Goal: Information Seeking & Learning: Check status

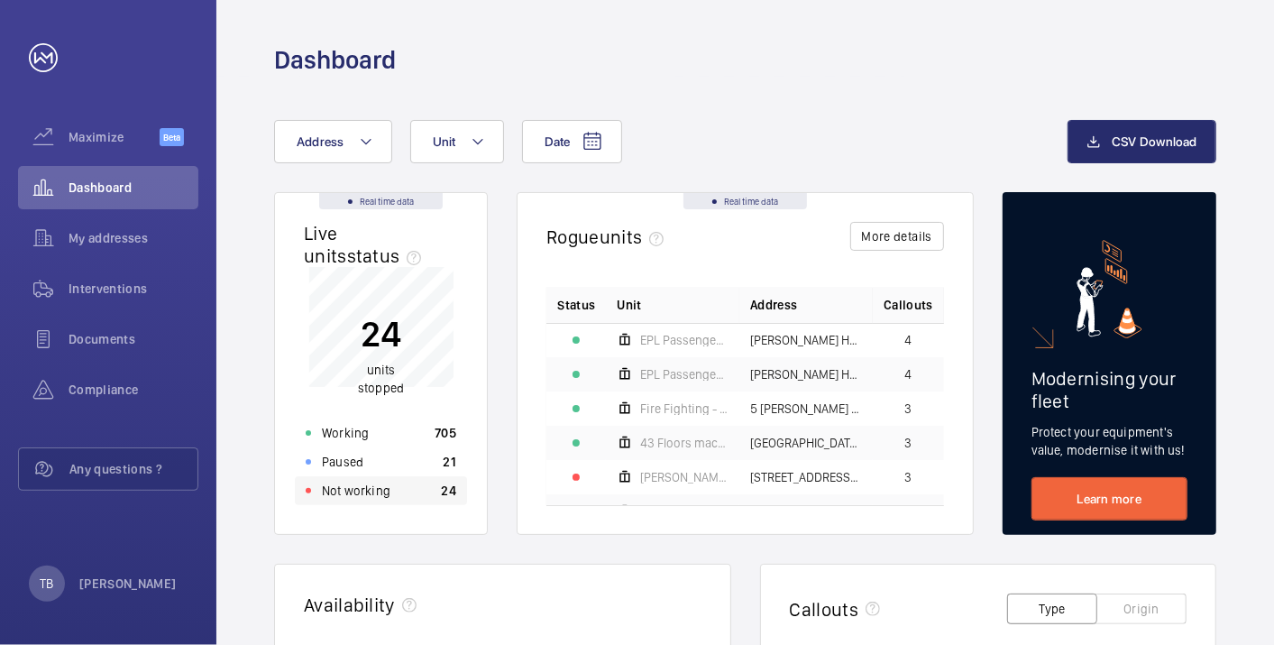
click at [354, 492] on p "Not working" at bounding box center [356, 491] width 69 height 18
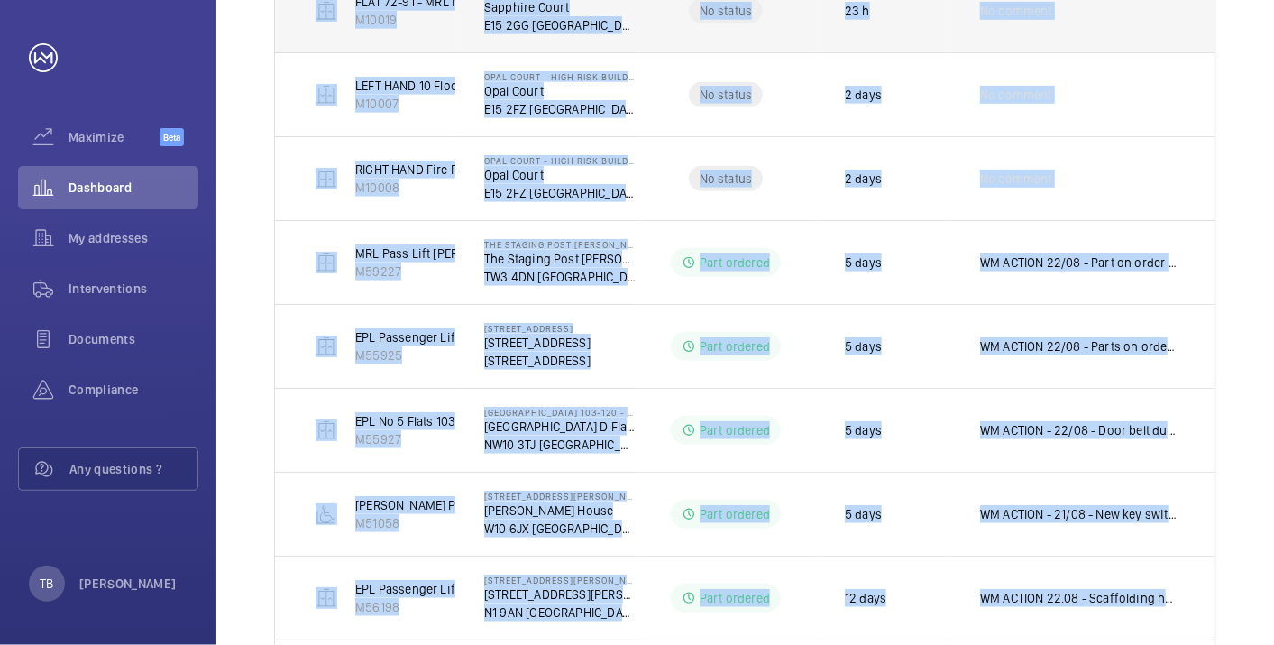
scroll to position [784, 0]
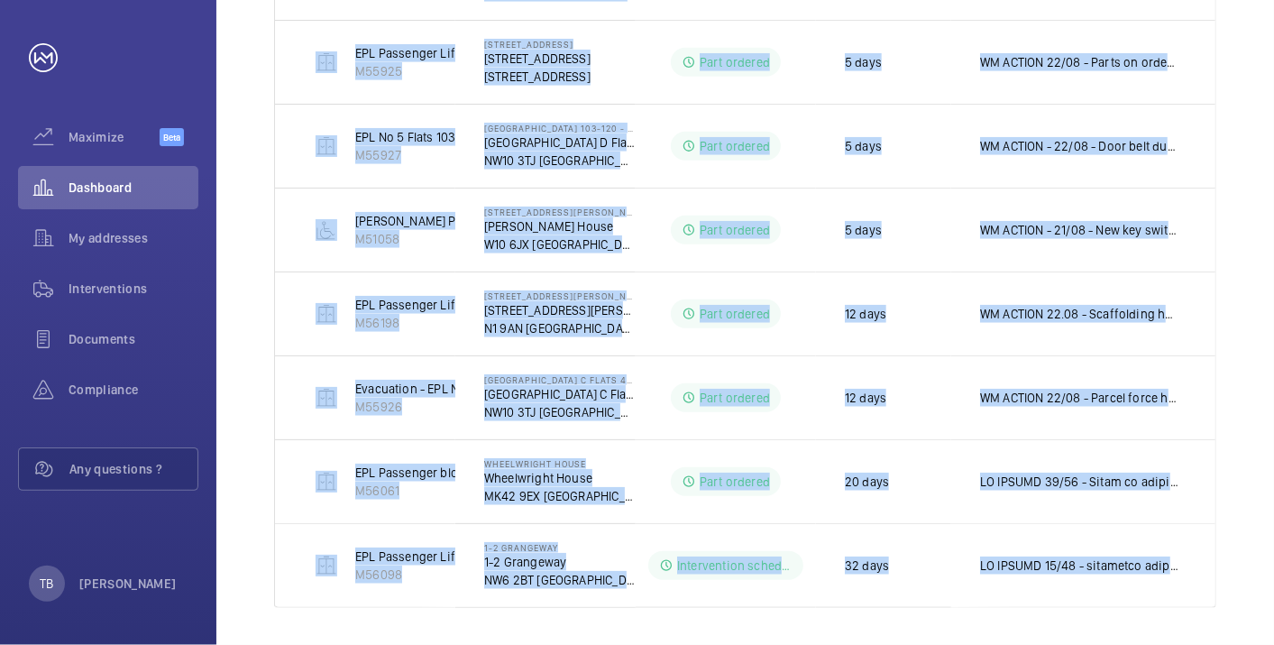
drag, startPoint x: 299, startPoint y: 414, endPoint x: 1218, endPoint y: 542, distance: 928.8
click at [1218, 542] on div "Shutdown Breakdown Address Unit 1 – 12 of 12 Units Address Status Stopped since…" at bounding box center [745, 34] width 1058 height 1236
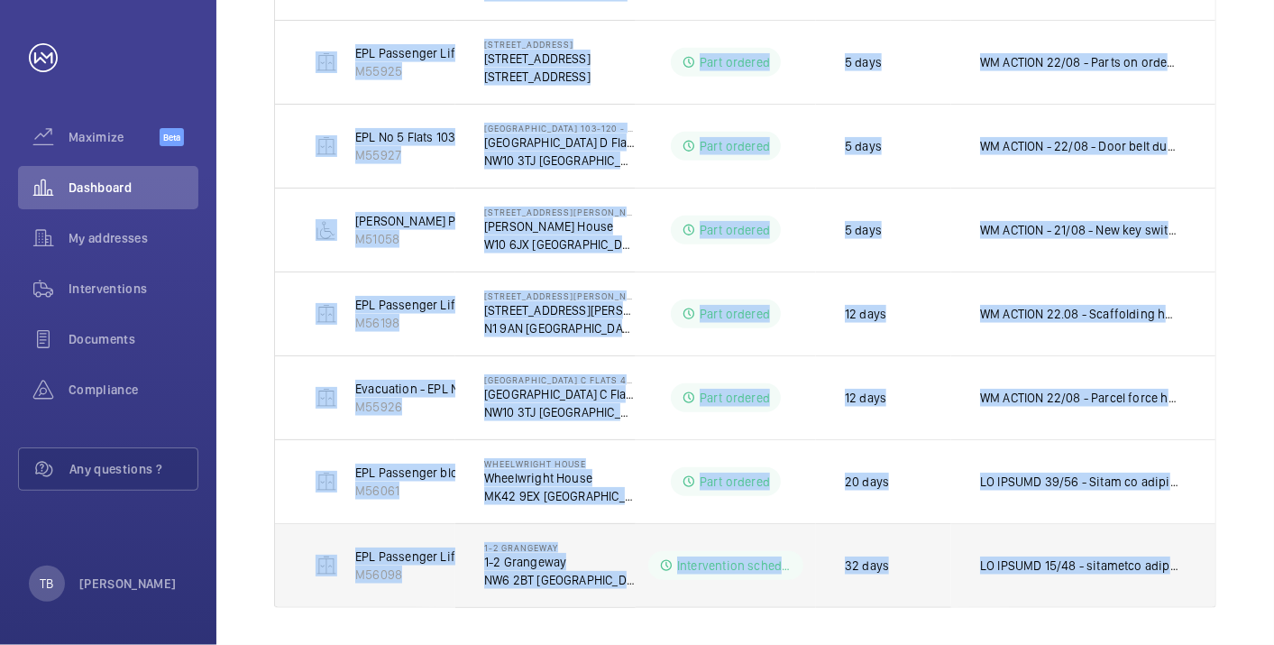
copy tbody "Modernised Lift For Fire Services - LEFT HAND LIFT M50116 Rowan Court Flats 78-…"
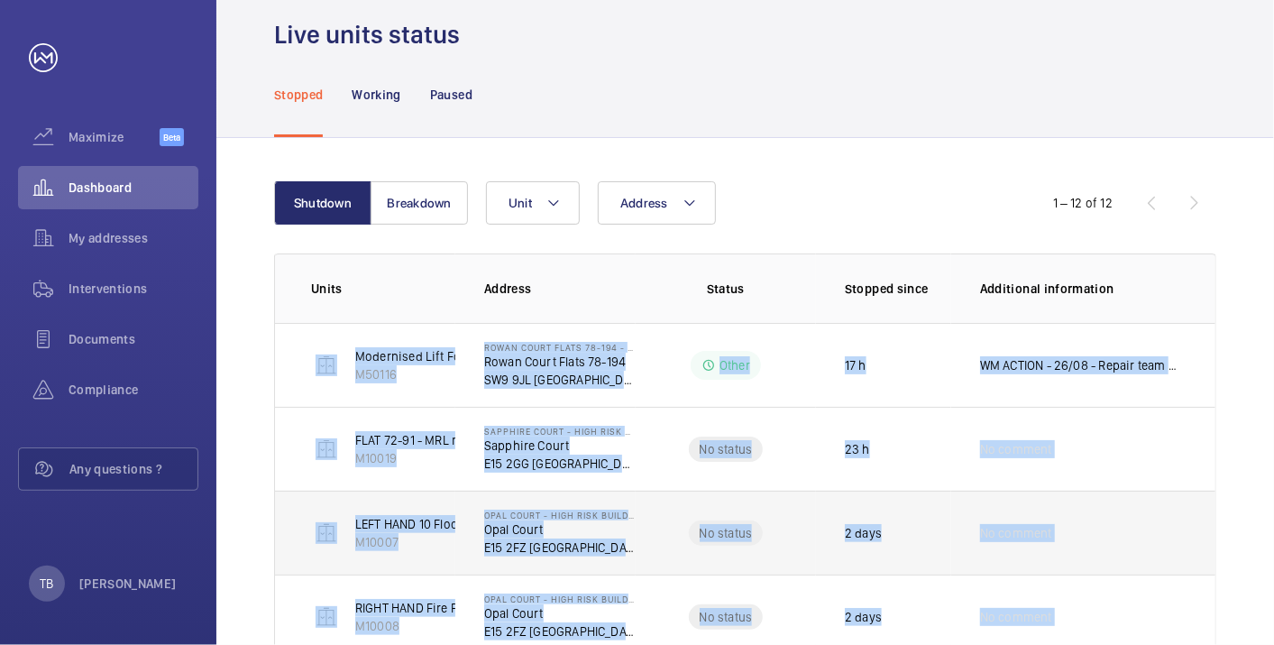
scroll to position [0, 0]
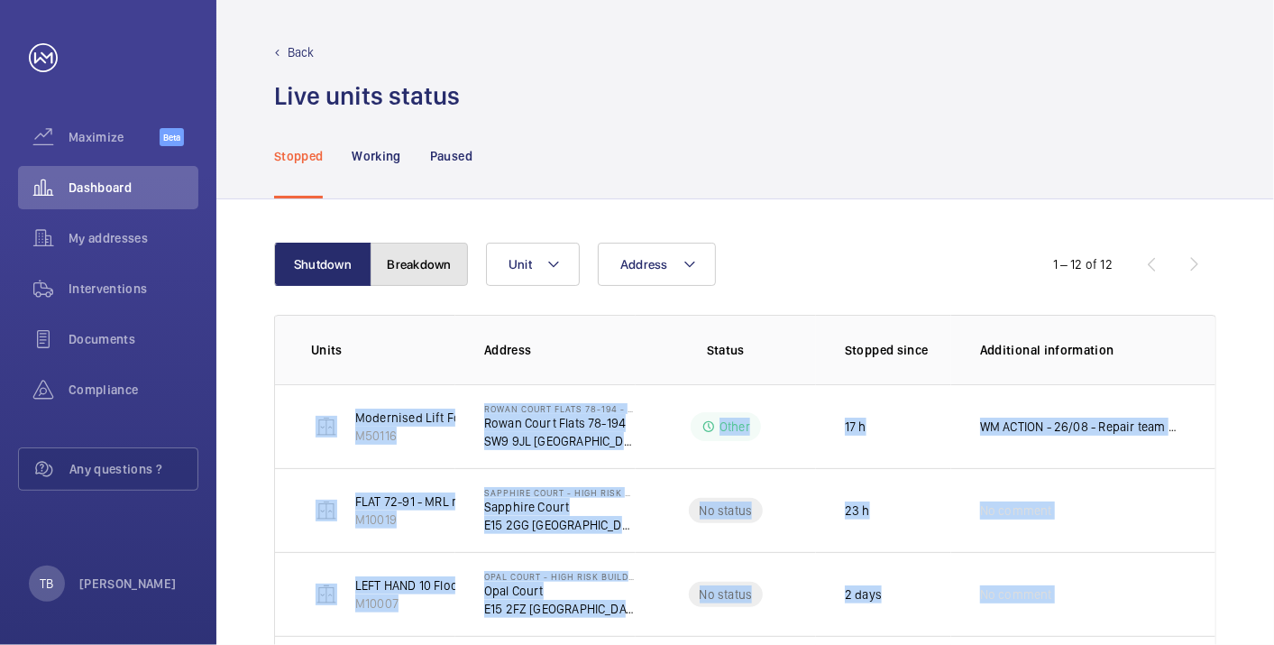
click at [397, 265] on button "Breakdown" at bounding box center [419, 264] width 97 height 43
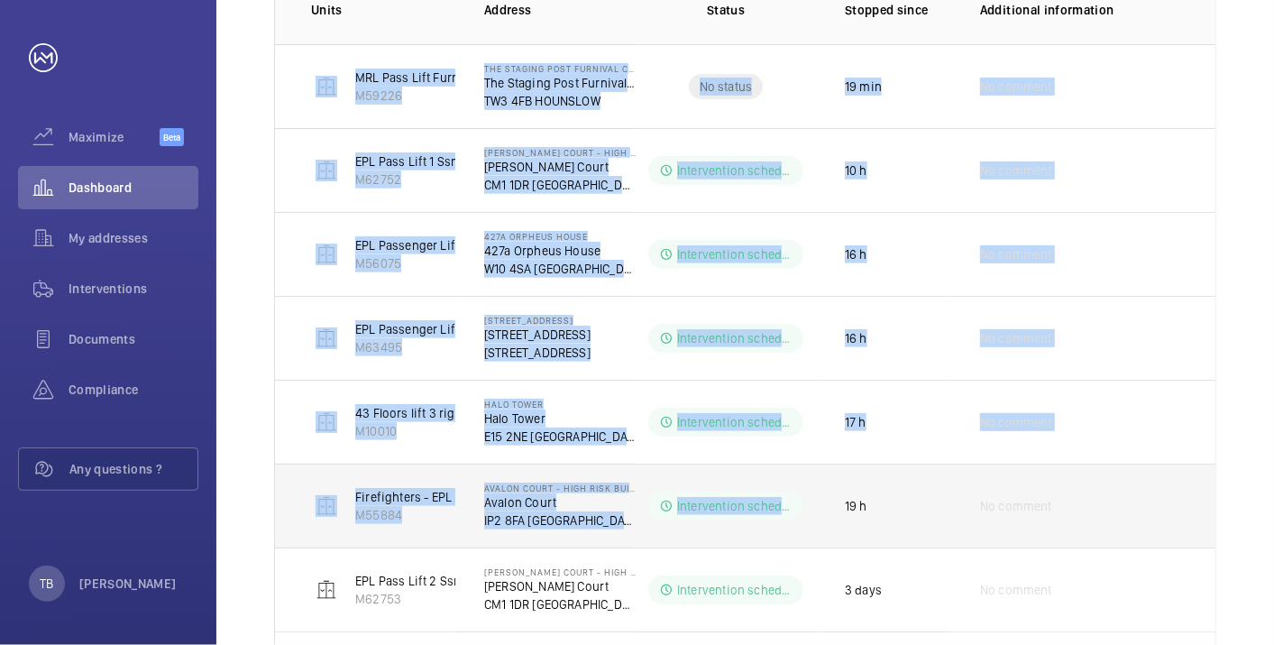
scroll to position [450, 0]
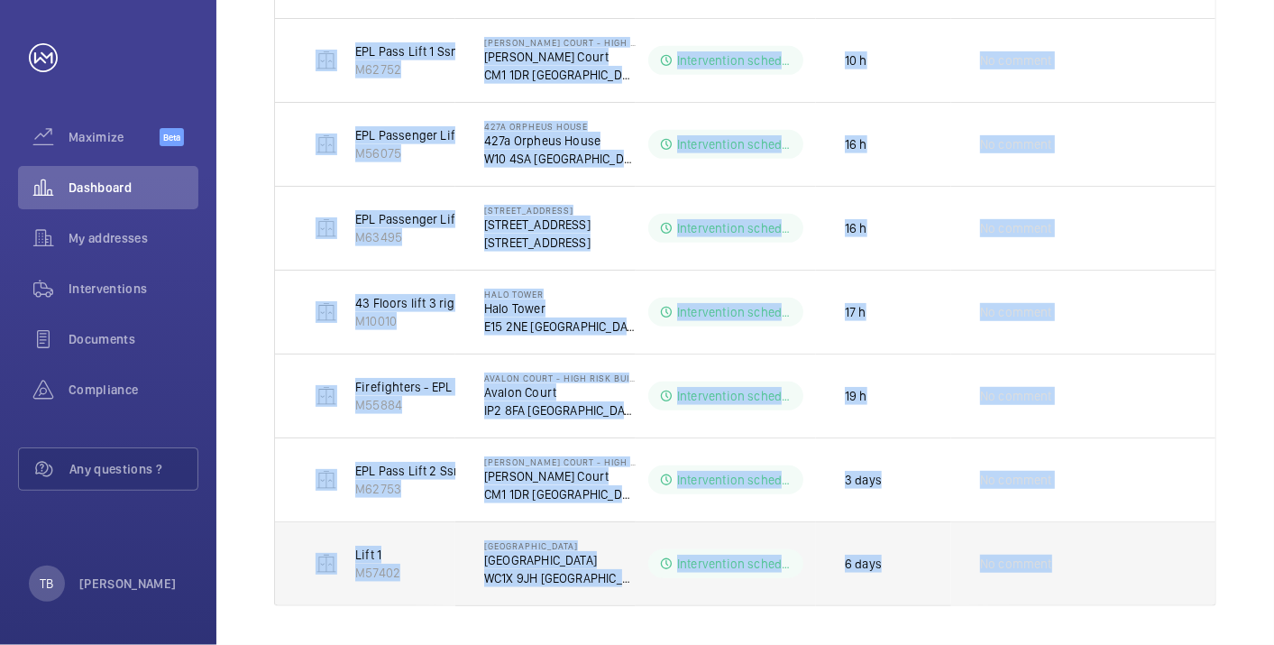
drag, startPoint x: 550, startPoint y: 433, endPoint x: 1105, endPoint y: 573, distance: 572.0
click at [0, 0] on tbody "MRL Pass Lift Furnival M59226 The Staging Post Furnival Court The Staging Post …" at bounding box center [0, 0] width 0 height 0
copy tbody "MRL Pass Lift Furnival M59226 The Staging Post Furnival Court The Staging Post …"
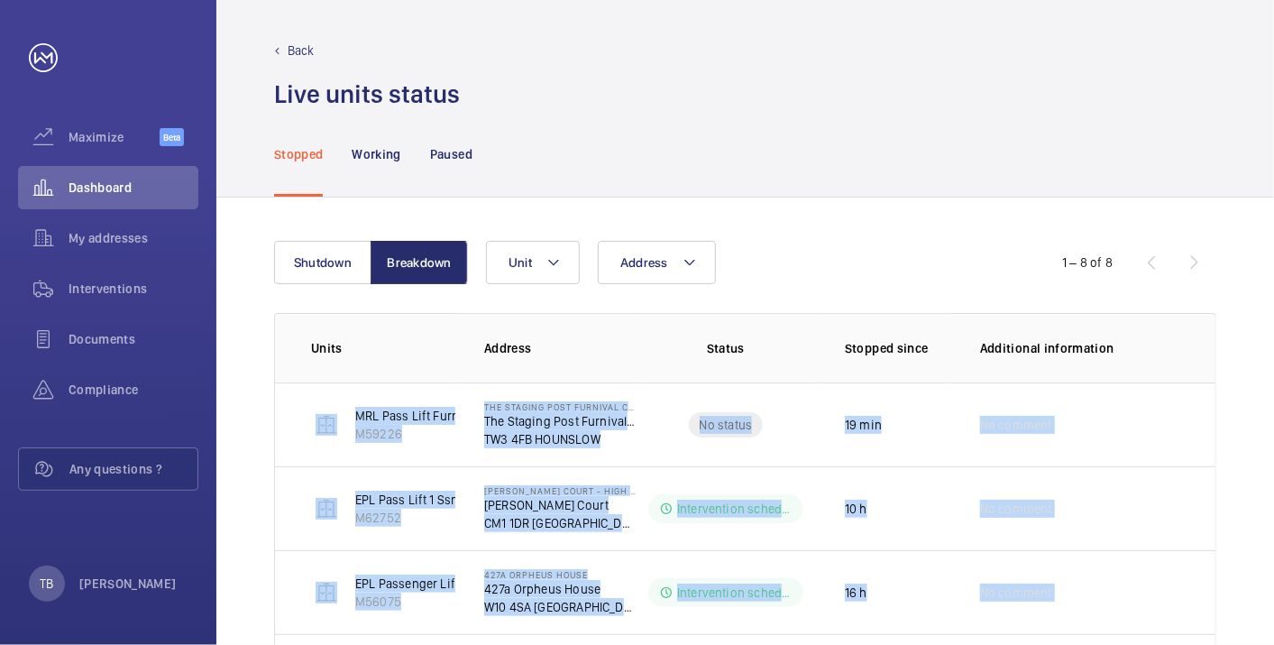
scroll to position [0, 0]
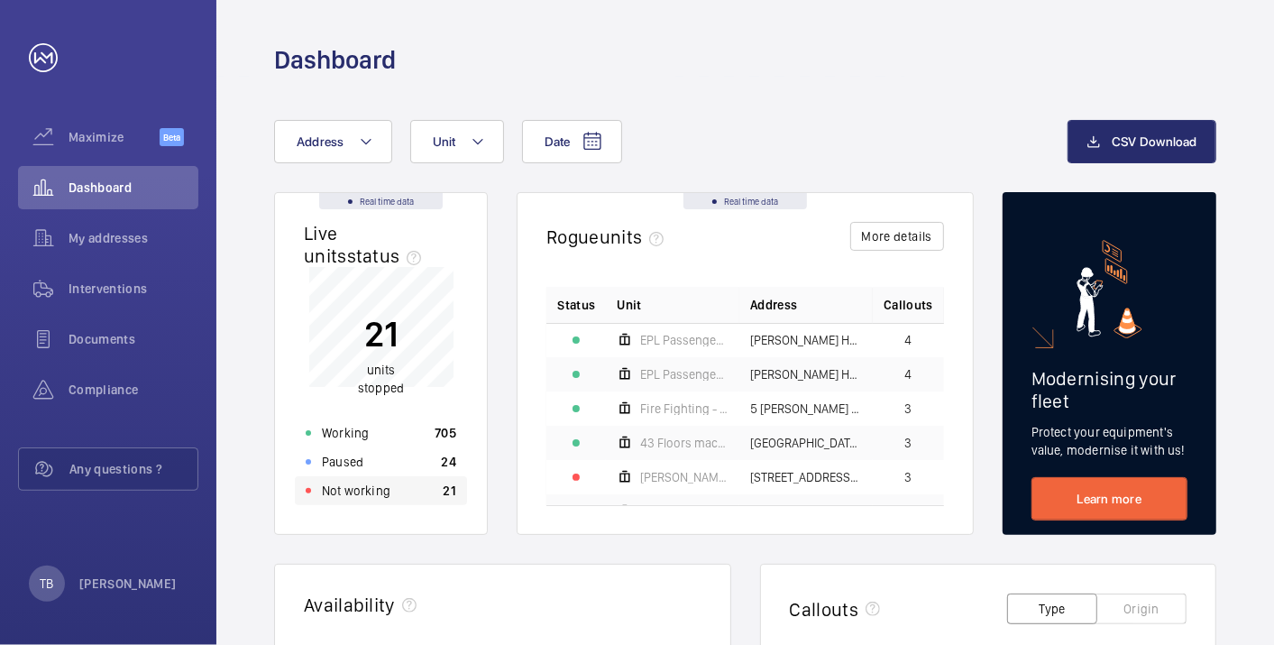
click at [384, 482] on p "Not working" at bounding box center [356, 491] width 69 height 18
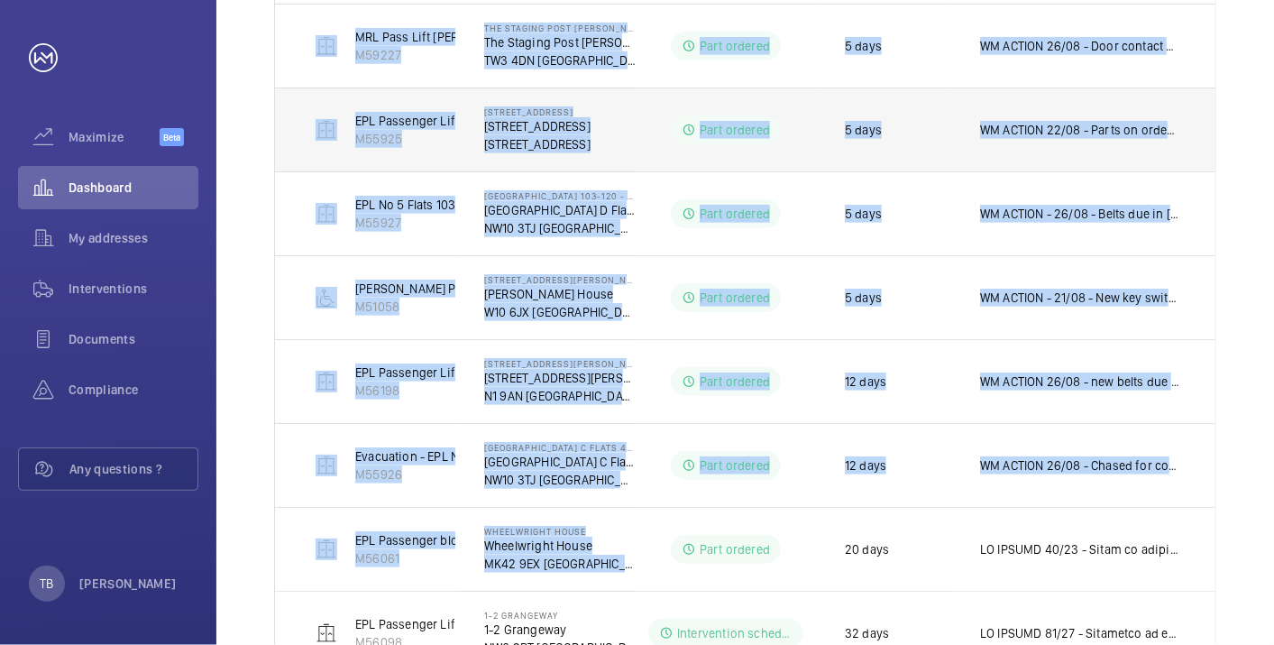
scroll to position [533, 0]
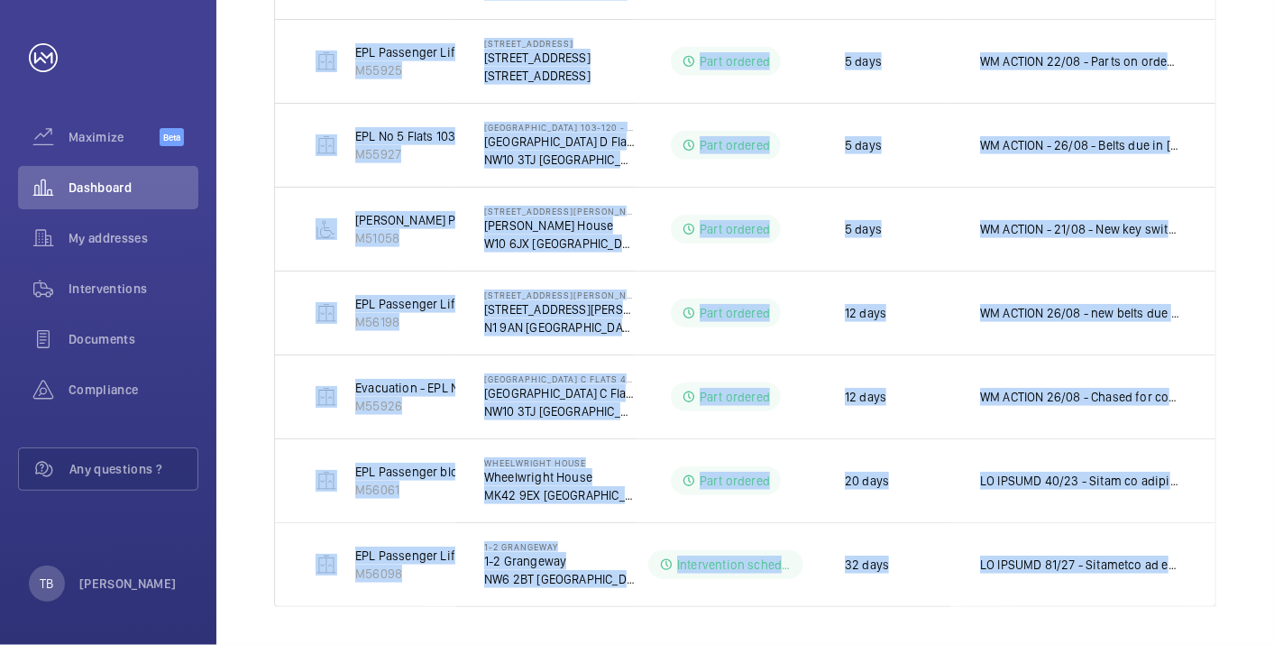
drag, startPoint x: 299, startPoint y: 338, endPoint x: 1274, endPoint y: 596, distance: 1009.4
click at [1273, 596] on html "Your request has been sent. We will contact you soon. Maximize Beta Dashboard M…" at bounding box center [637, 322] width 1274 height 645
copy table "Units Address Status Stopped since Additional information Modernised Lift For F…"
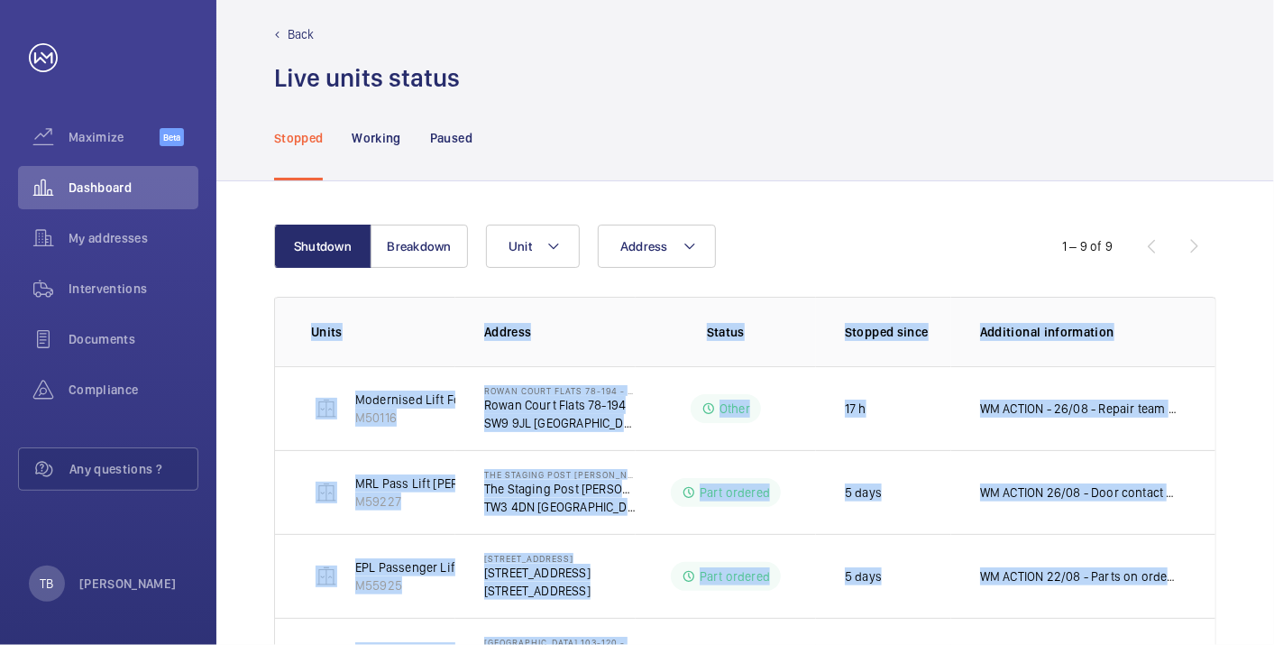
scroll to position [0, 0]
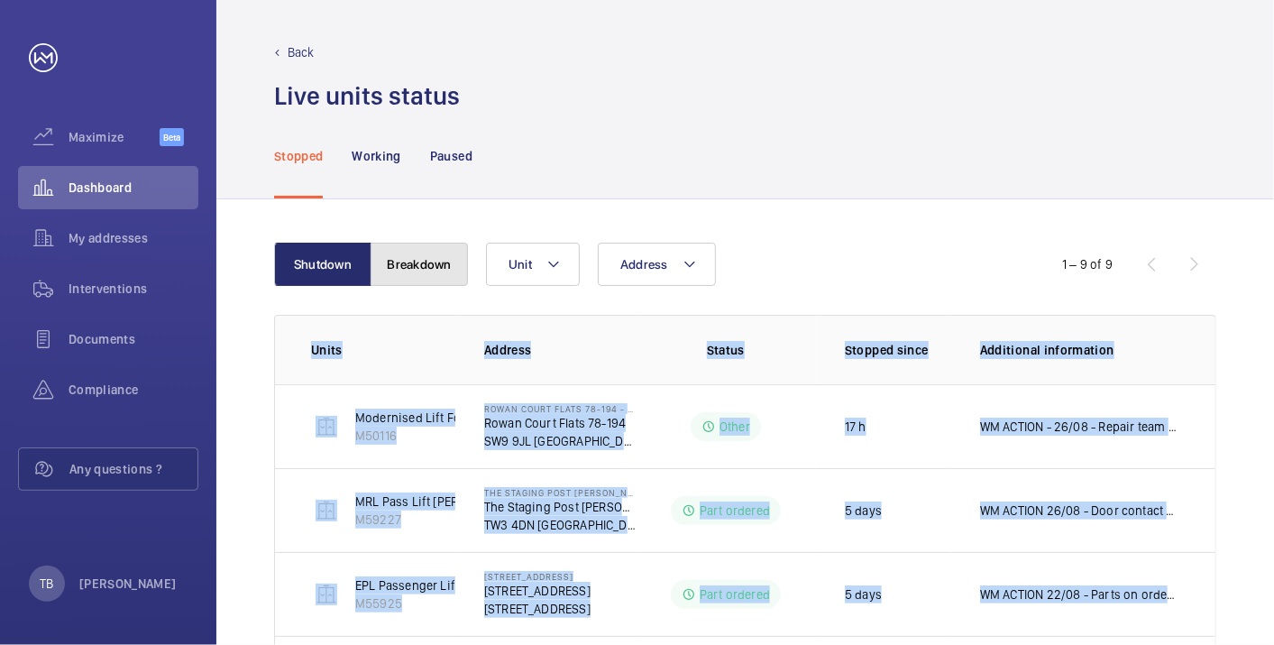
click at [437, 262] on button "Breakdown" at bounding box center [419, 264] width 97 height 43
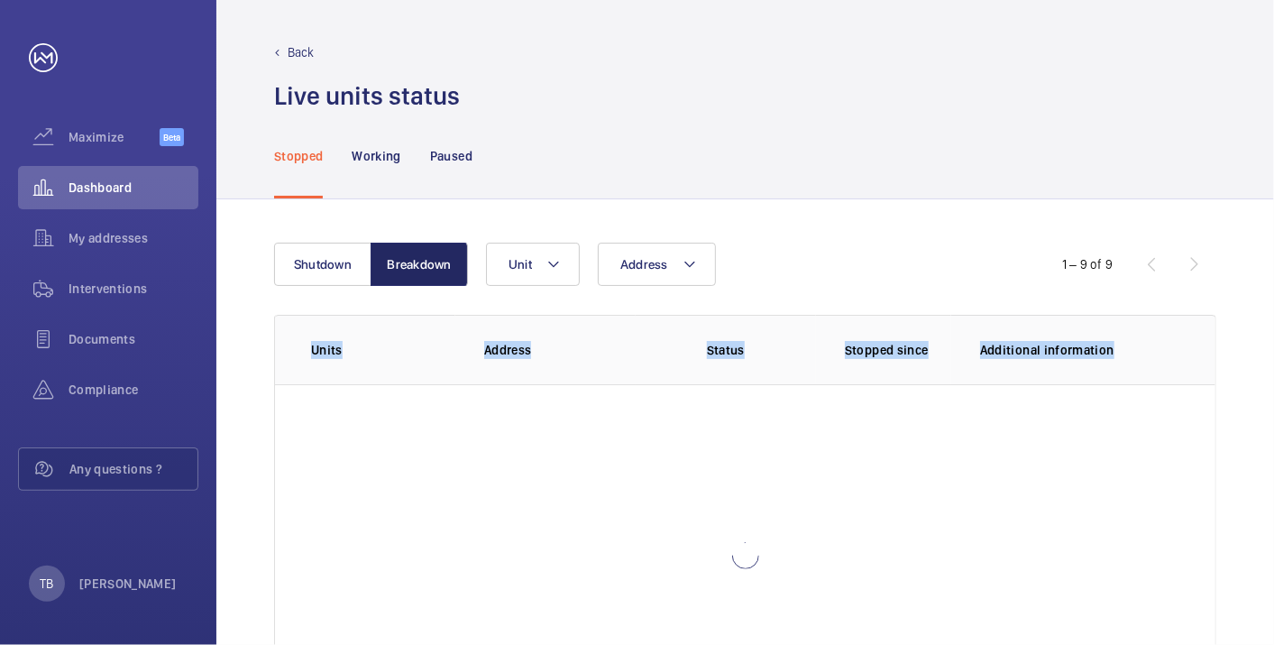
scroll to position [124, 0]
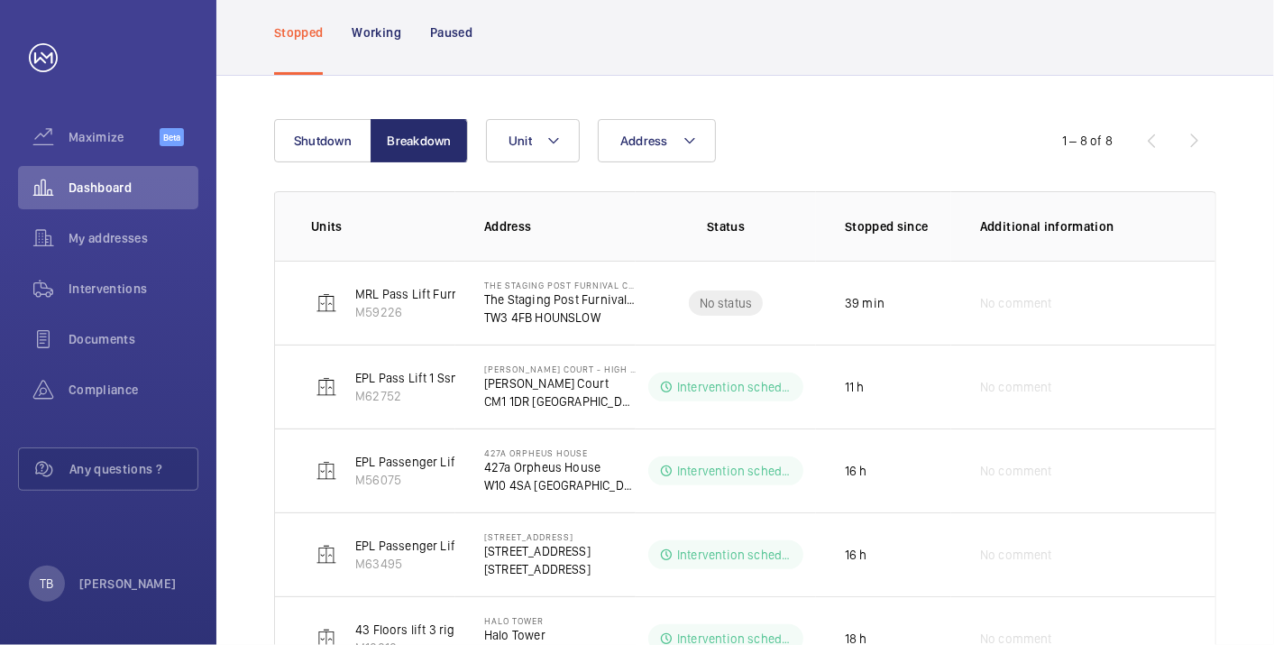
click at [890, 151] on div "Address Unit" at bounding box center [743, 140] width 514 height 43
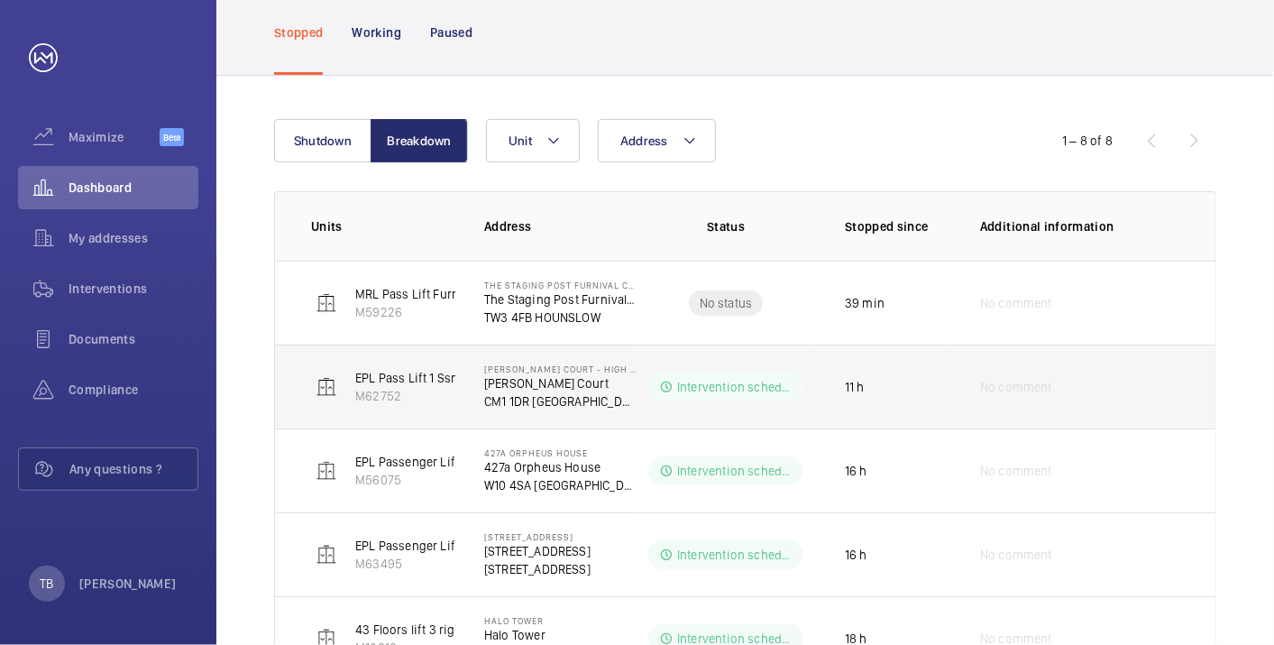
scroll to position [450, 0]
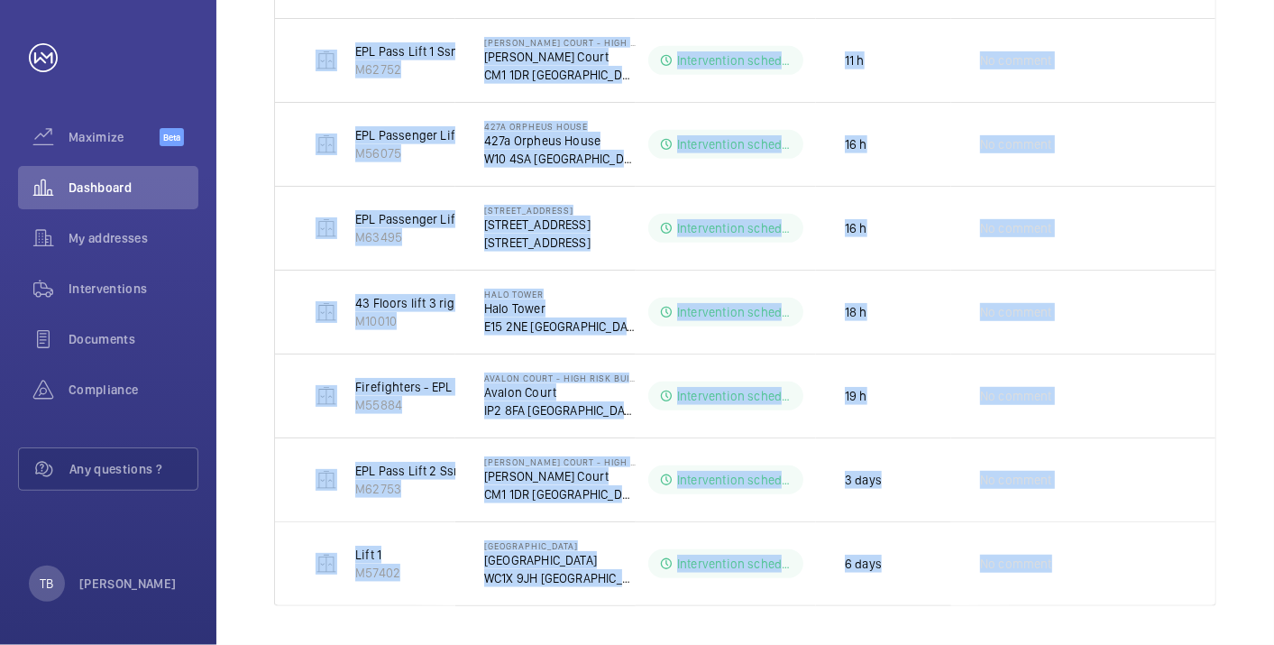
drag, startPoint x: 278, startPoint y: 290, endPoint x: 1225, endPoint y: 604, distance: 997.7
click at [1225, 604] on div "Shutdown Breakdown Address Unit 1 – 8 of 8 Units Address Status Stopped since A…" at bounding box center [745, 199] width 1058 height 900
copy tbody "MRL Pass Lift Furnival M59226 The Staging Post Furnival Court The Staging Post …"
